Goal: Find specific page/section: Find specific page/section

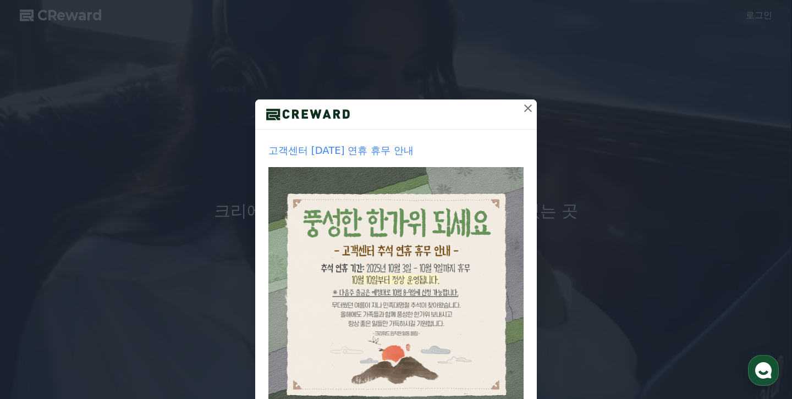
scroll to position [35, 0]
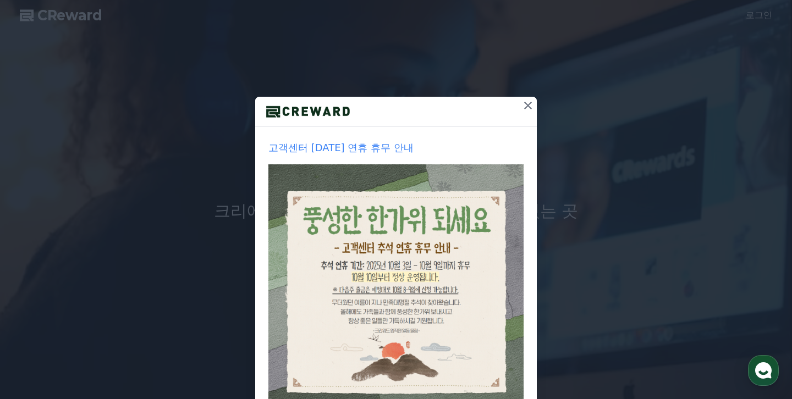
click at [527, 111] on icon at bounding box center [527, 105] width 13 height 13
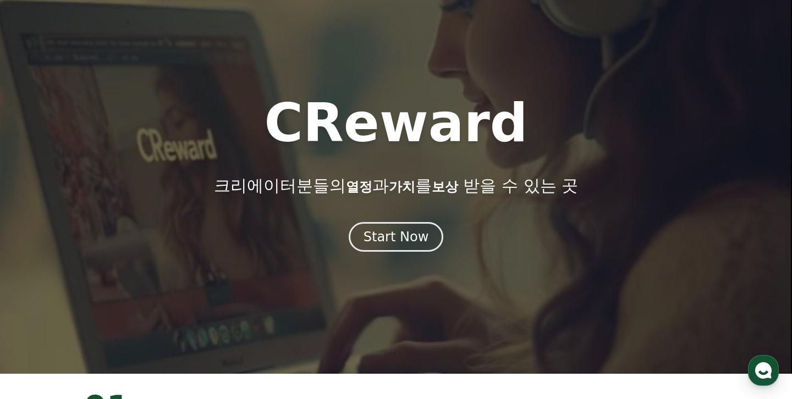
scroll to position [0, 0]
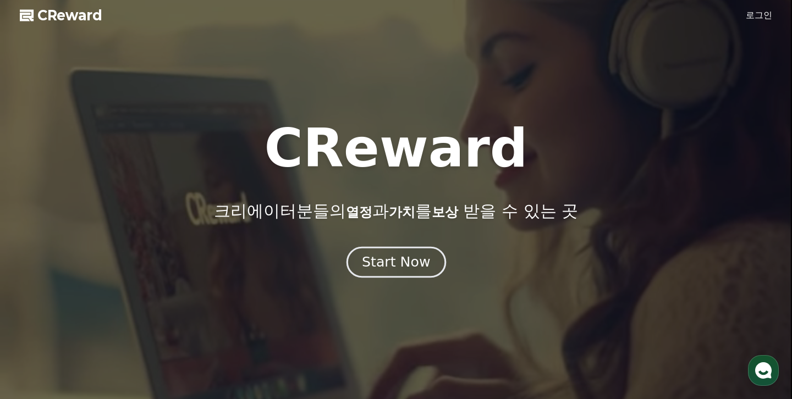
click at [422, 273] on button "Start Now" at bounding box center [396, 262] width 100 height 31
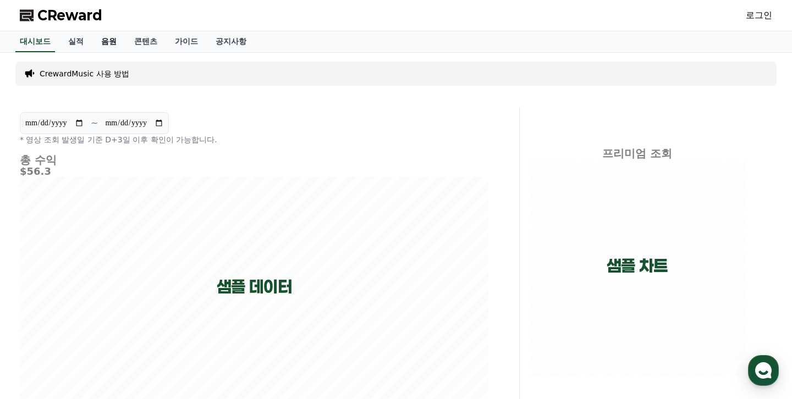
click at [99, 38] on link "음원" at bounding box center [108, 41] width 33 height 21
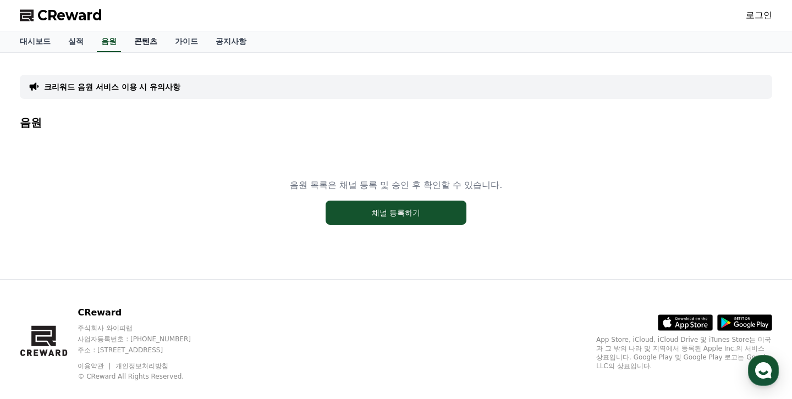
click at [140, 40] on link "콘텐츠" at bounding box center [145, 41] width 41 height 21
